Goal: Information Seeking & Learning: Learn about a topic

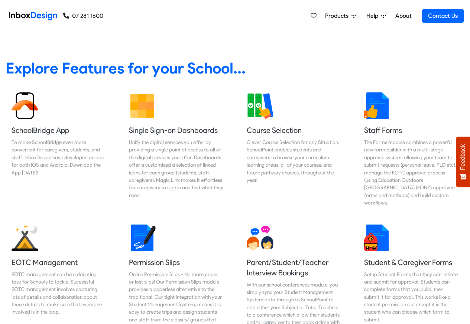
scroll to position [535, 0]
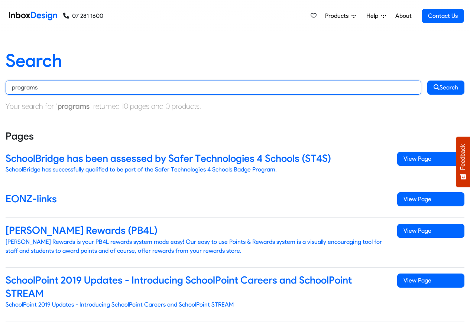
click at [61, 88] on input "programs" at bounding box center [214, 88] width 416 height 14
paste input "bespoke"
type input "bespoke programs"
click at [427, 81] on button "Search" at bounding box center [445, 88] width 37 height 14
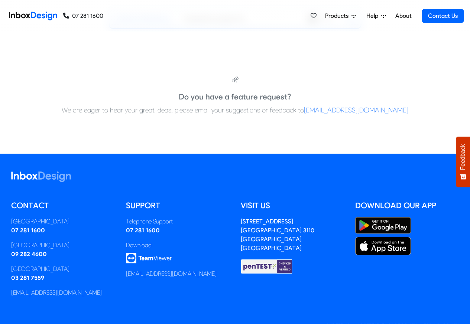
scroll to position [156, 0]
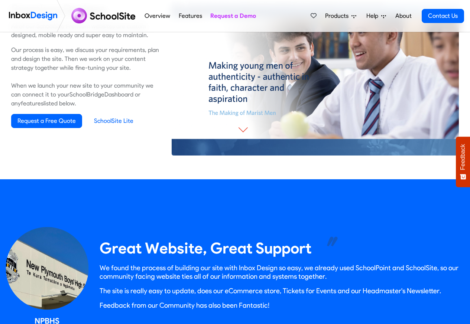
scroll to position [535, 0]
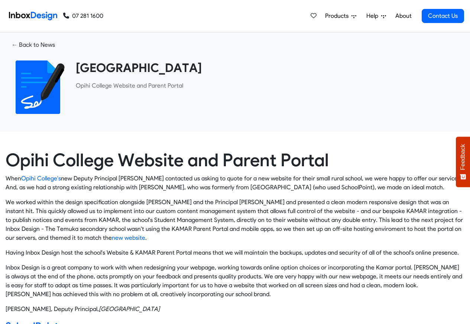
click at [338, 16] on span "Products" at bounding box center [338, 16] width 26 height 9
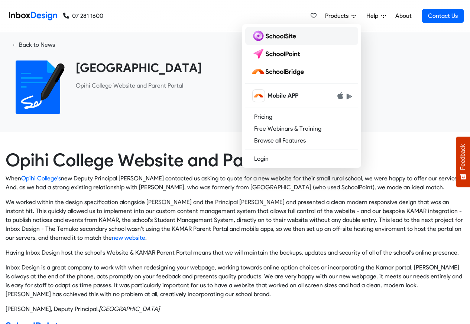
click at [266, 36] on img at bounding box center [275, 36] width 48 height 12
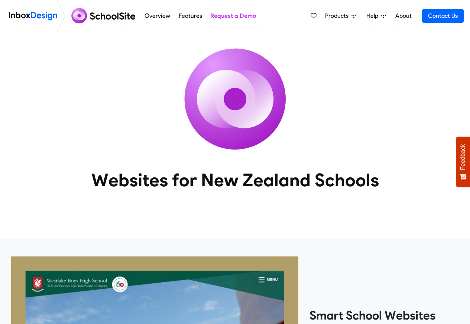
click at [152, 17] on link "Overview" at bounding box center [158, 16] width 30 height 15
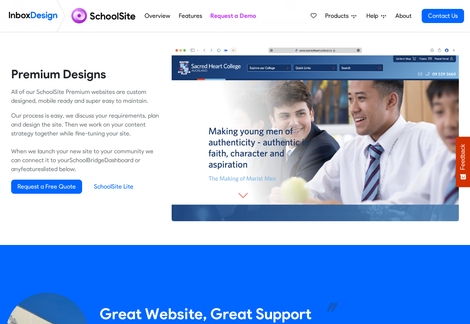
scroll to position [490, 0]
